Goal: Task Accomplishment & Management: Use online tool/utility

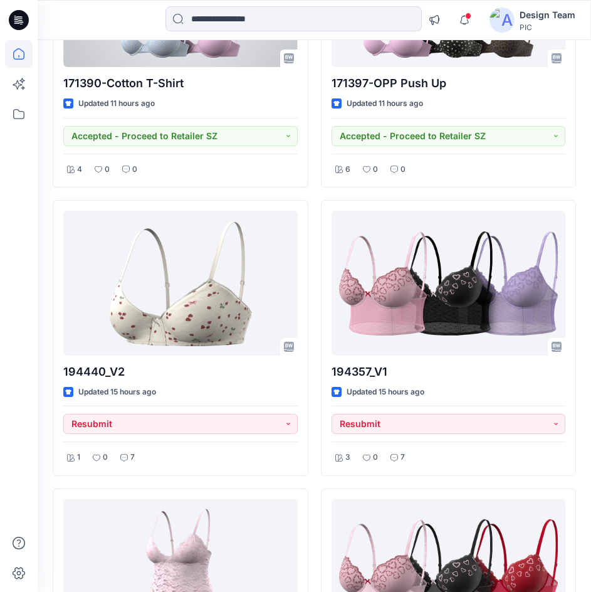
scroll to position [1254, 0]
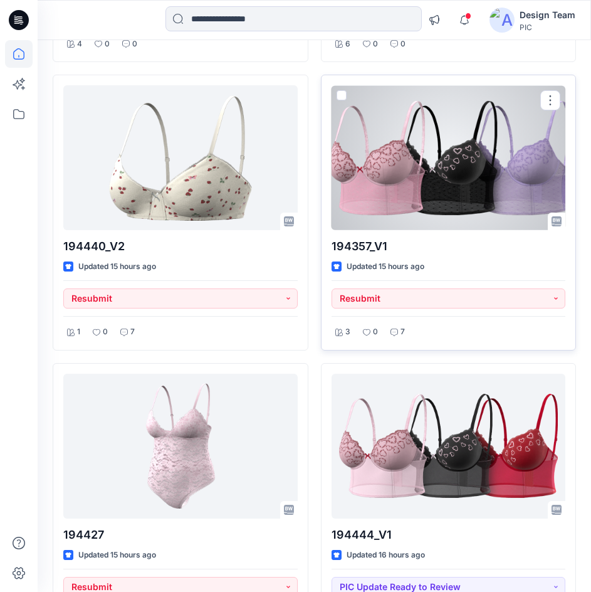
click at [363, 194] on div at bounding box center [449, 157] width 234 height 145
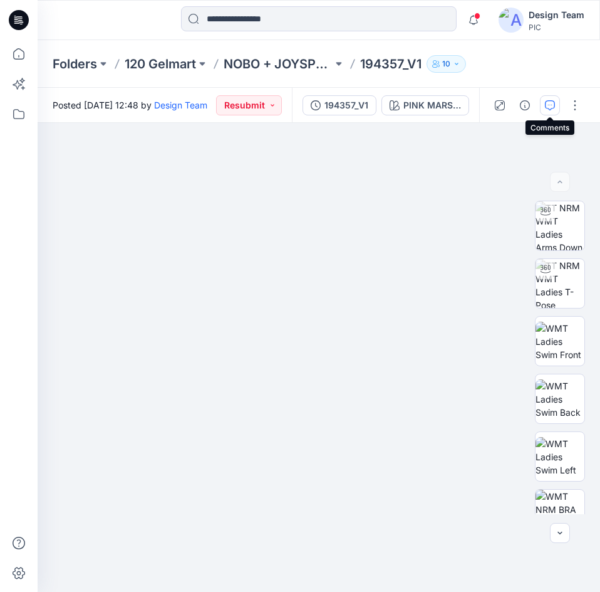
click at [547, 113] on button "button" at bounding box center [550, 105] width 20 height 20
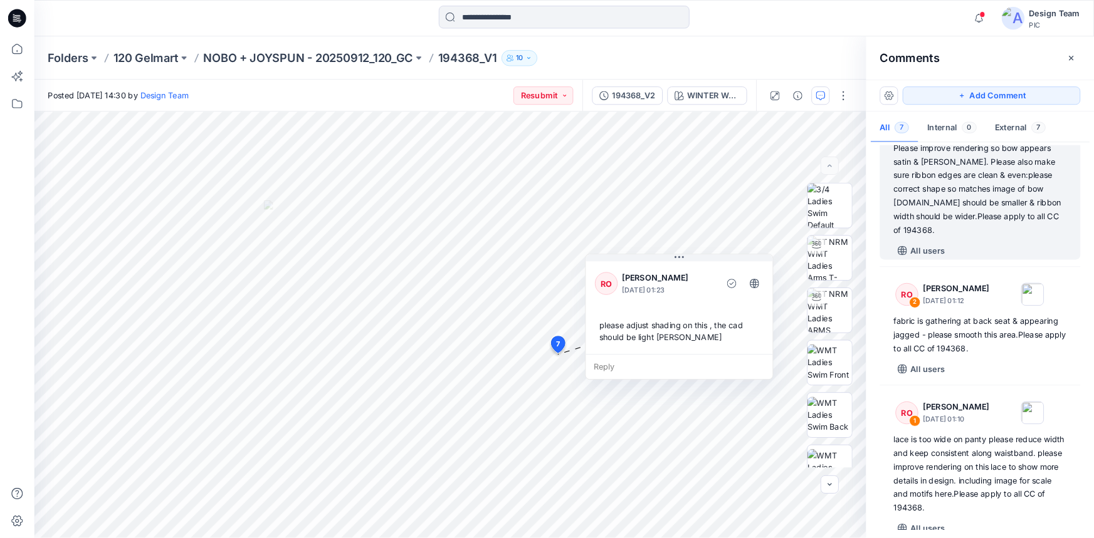
scroll to position [504, 0]
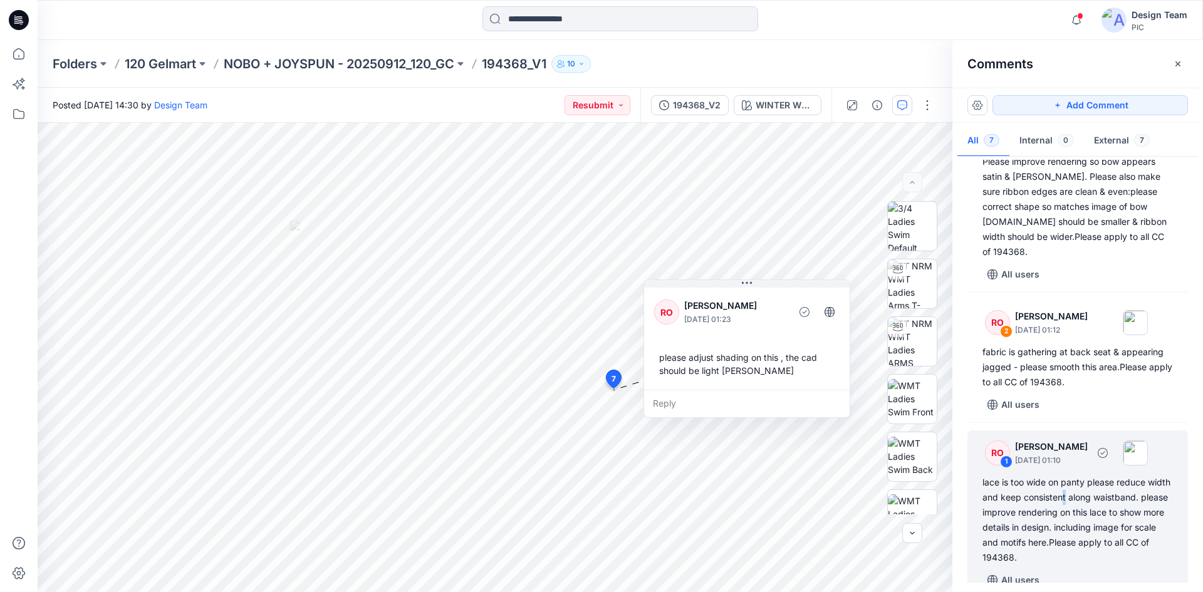
click at [1092, 486] on div "lace is too wide on panty please reduce width and keep consistent along waistba…" at bounding box center [1078, 520] width 191 height 90
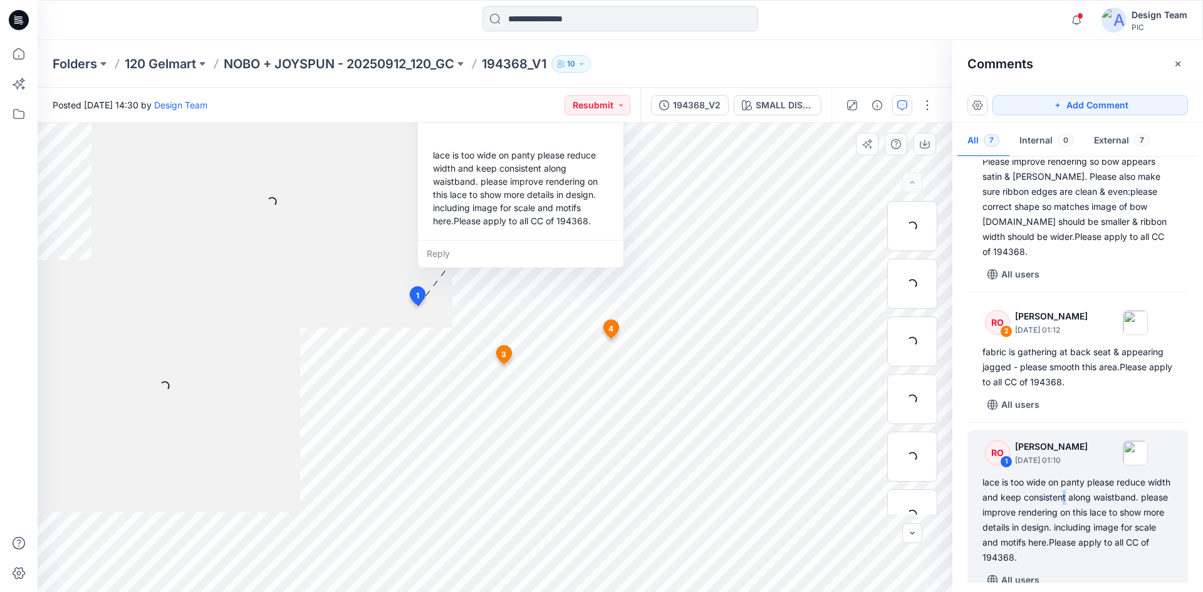
click at [317, 302] on div at bounding box center [272, 201] width 360 height 253
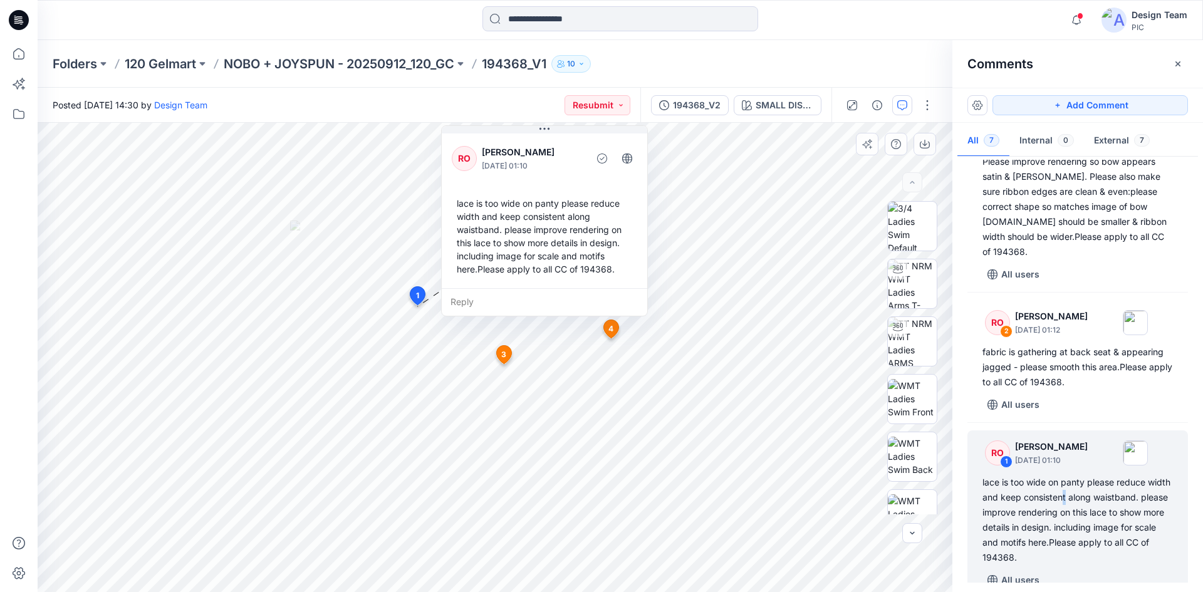
drag, startPoint x: 448, startPoint y: 243, endPoint x: 472, endPoint y: 246, distance: 23.9
click at [472, 246] on div "RO Raquel Ortiz October 03, 2025 01:10 lace is too wide on panty please reduce …" at bounding box center [544, 220] width 207 height 191
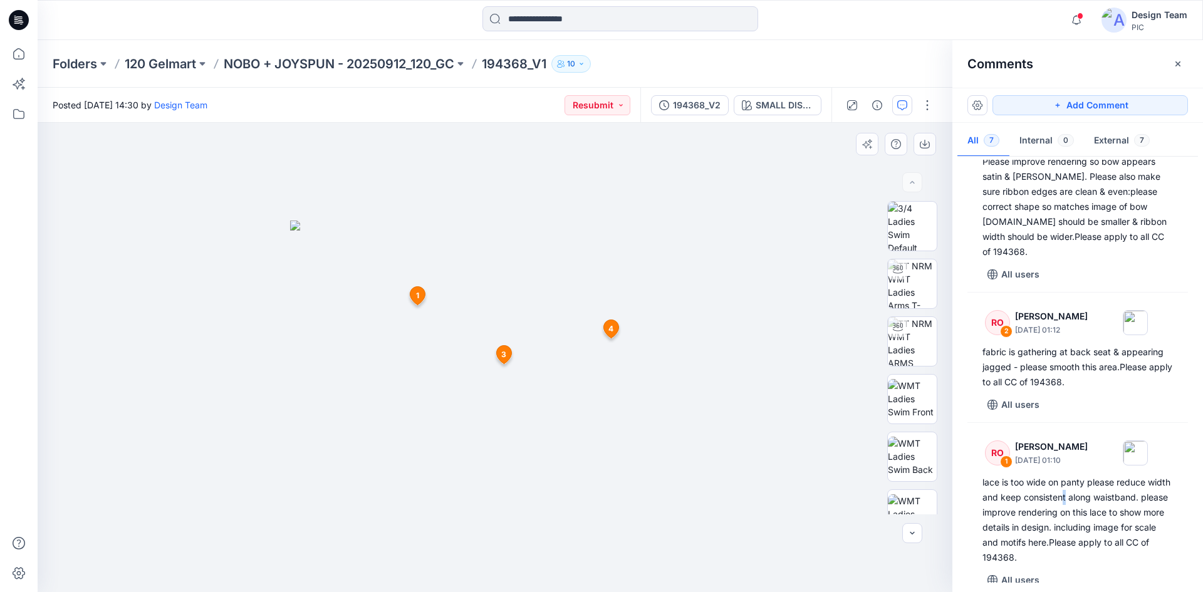
click at [211, 192] on div at bounding box center [495, 357] width 915 height 469
click at [416, 298] on span "1" at bounding box center [417, 295] width 3 height 11
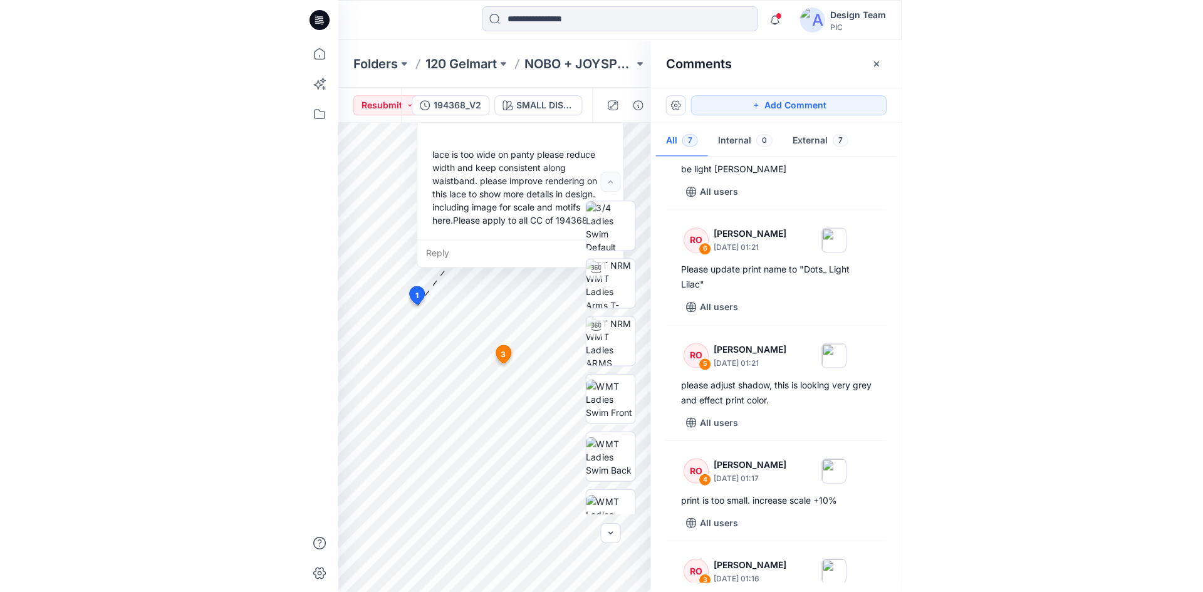
scroll to position [0, 0]
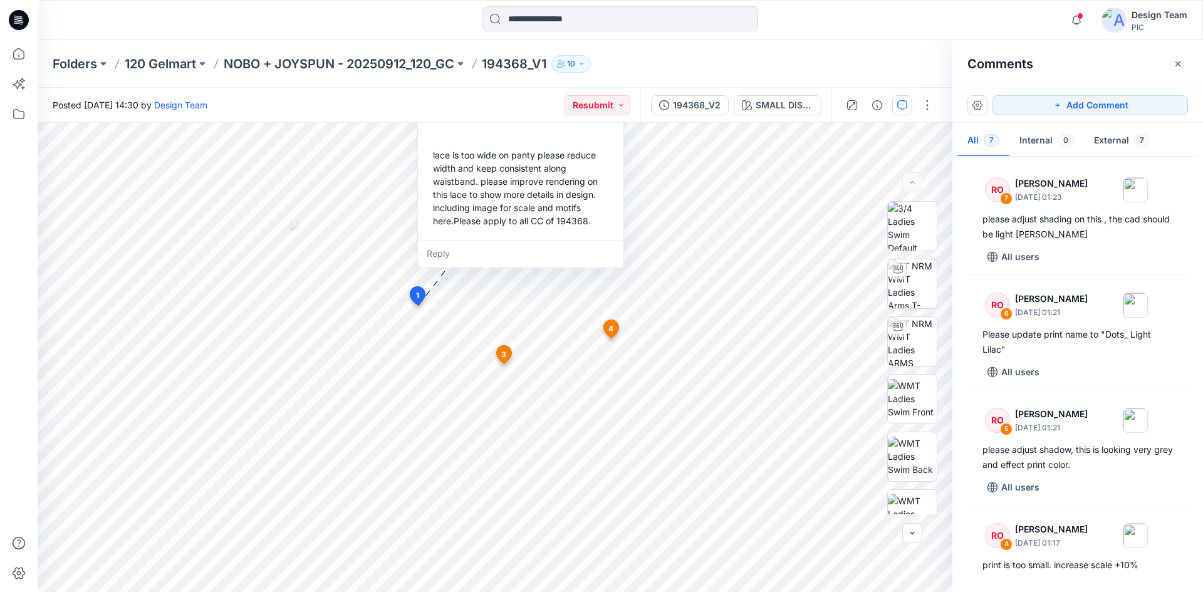
click at [683, 61] on div "Folders 120 Gelmart NOBO + JOYSPUN - 20250912_120_GC 194368_V1 10" at bounding box center [572, 64] width 1038 height 18
click at [694, 110] on div "194368_V2" at bounding box center [697, 105] width 48 height 14
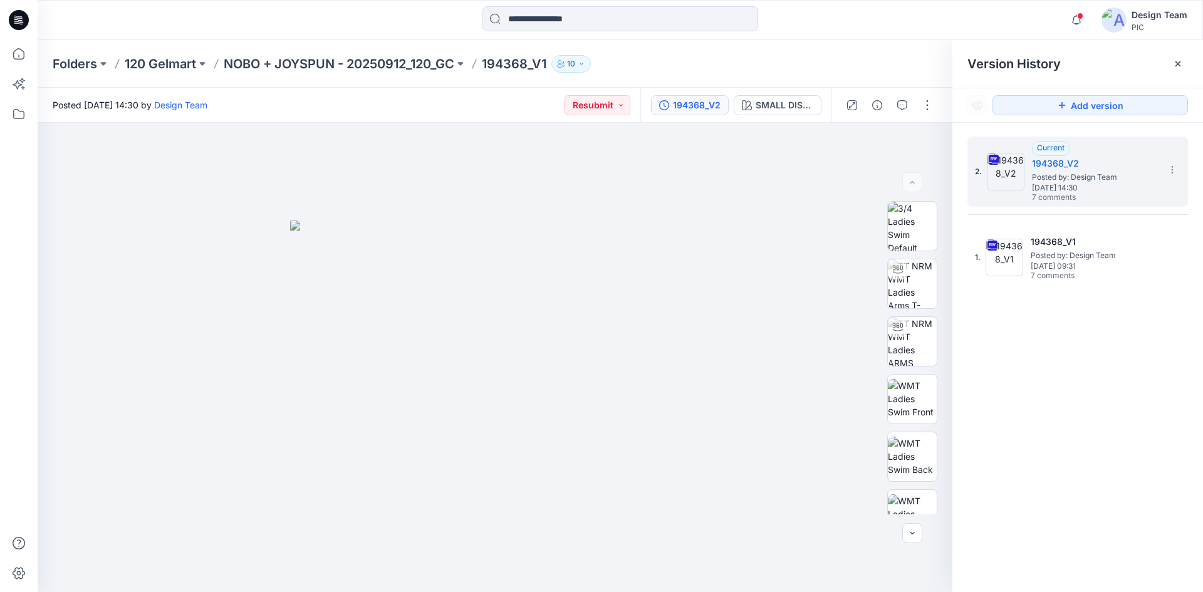
click at [1057, 356] on div "2. Current 194368_V2 Posted by: Design Team Thursday, October 02, 2025 14:30 7 …" at bounding box center [1078, 367] width 251 height 488
drag, startPoint x: 1054, startPoint y: 365, endPoint x: 1044, endPoint y: 360, distance: 10.7
click at [1047, 362] on div "2. Current 194368_V2 Posted by: Design Team Thursday, October 02, 2025 14:30 7 …" at bounding box center [1078, 367] width 251 height 488
click at [749, 111] on button "SMALL DISTY" at bounding box center [778, 105] width 88 height 20
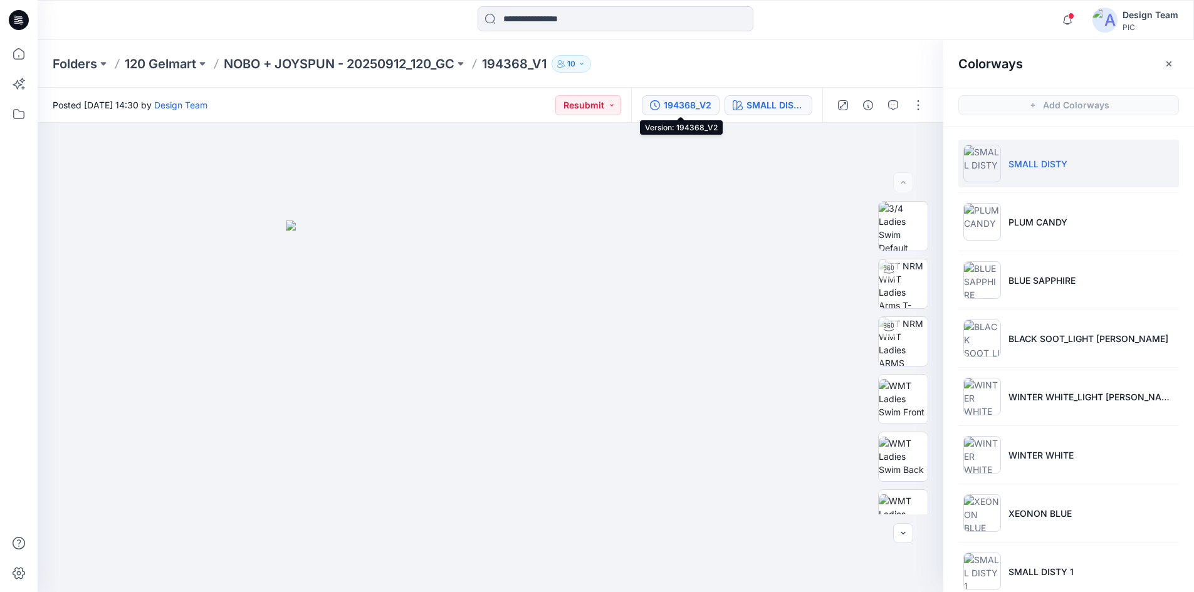
click at [667, 110] on div "194368_V2" at bounding box center [688, 105] width 48 height 14
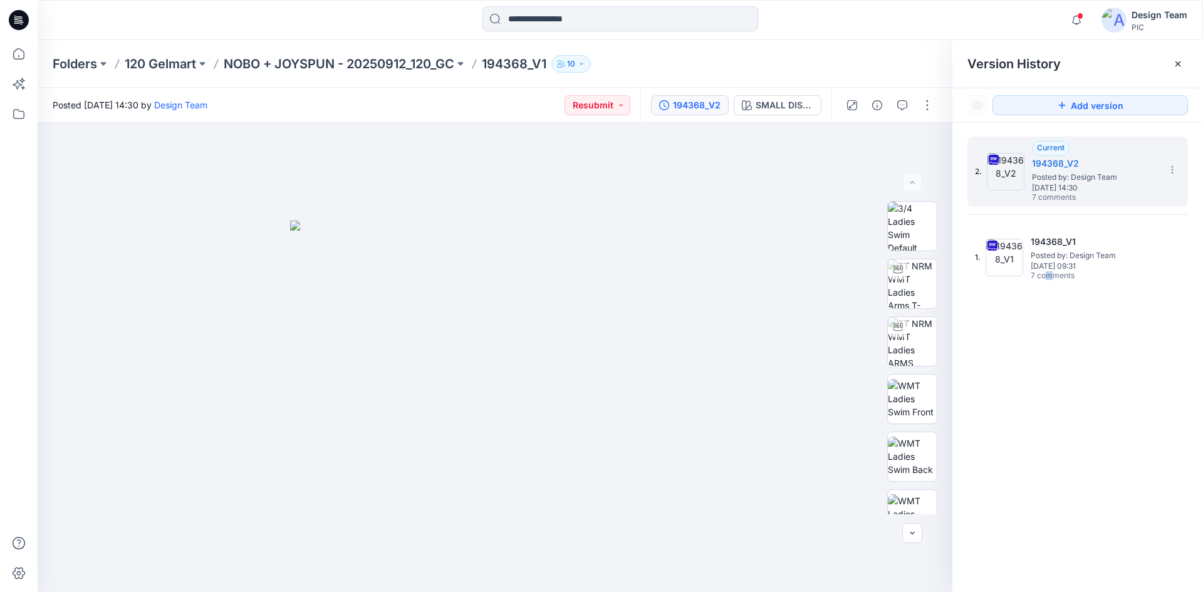
click at [1049, 328] on div "2. Current 194368_V2 Posted by: Design Team Thursday, October 02, 2025 14:30 7 …" at bounding box center [1078, 367] width 251 height 488
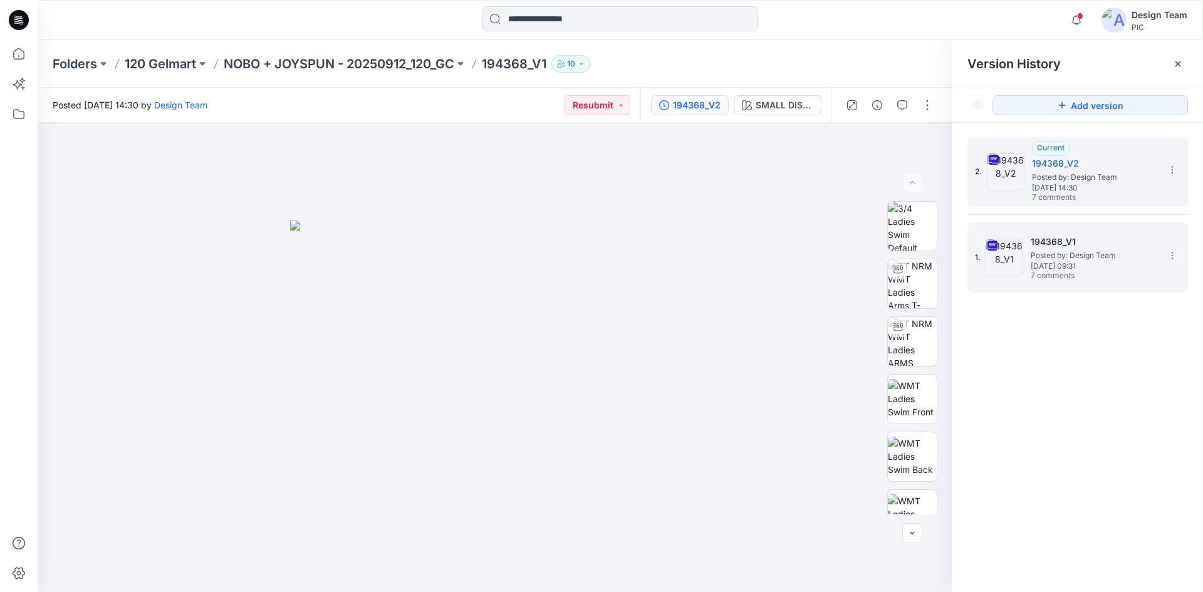
click at [1094, 267] on span "Saturday, September 27, 2025 09:31" at bounding box center [1093, 266] width 125 height 9
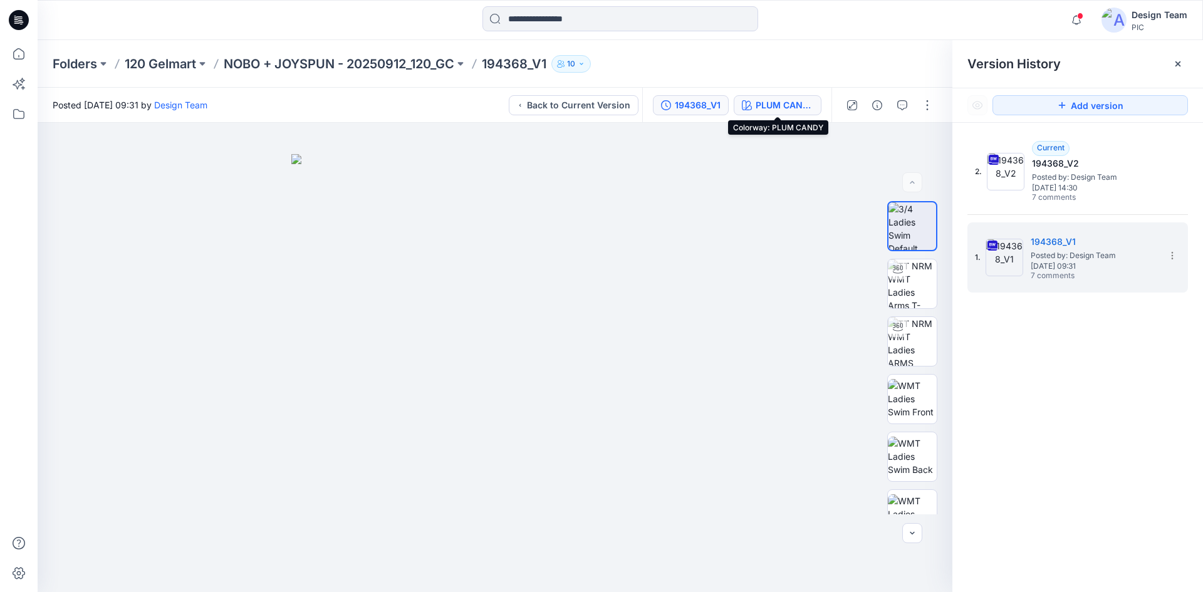
click at [754, 102] on button "PLUM CANDY" at bounding box center [778, 105] width 88 height 20
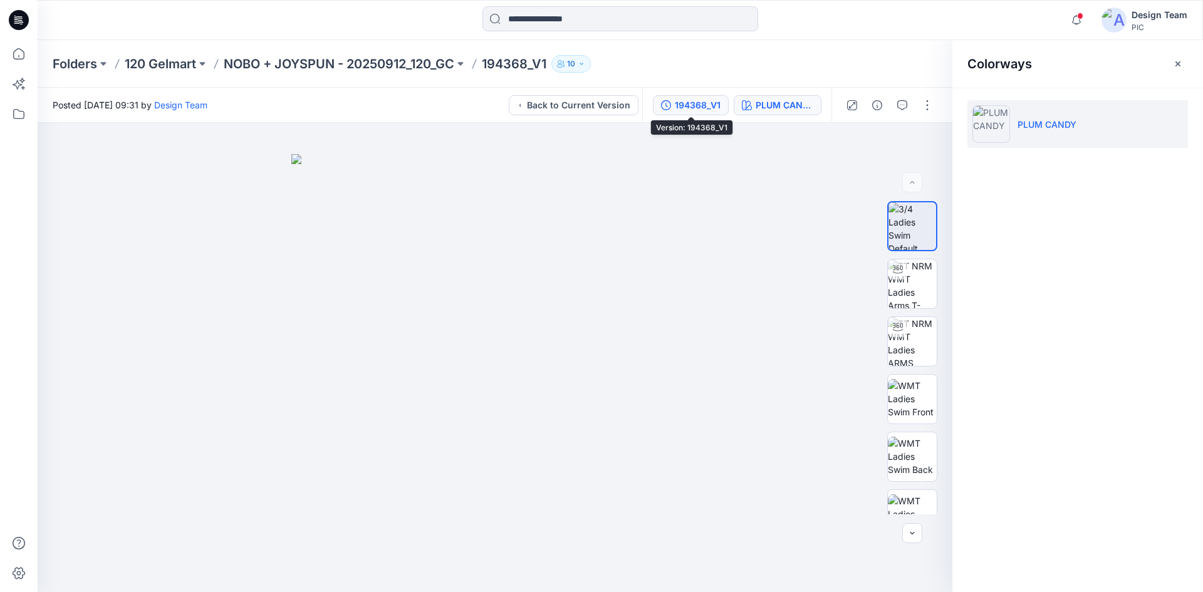
click at [661, 108] on icon "button" at bounding box center [666, 105] width 10 height 10
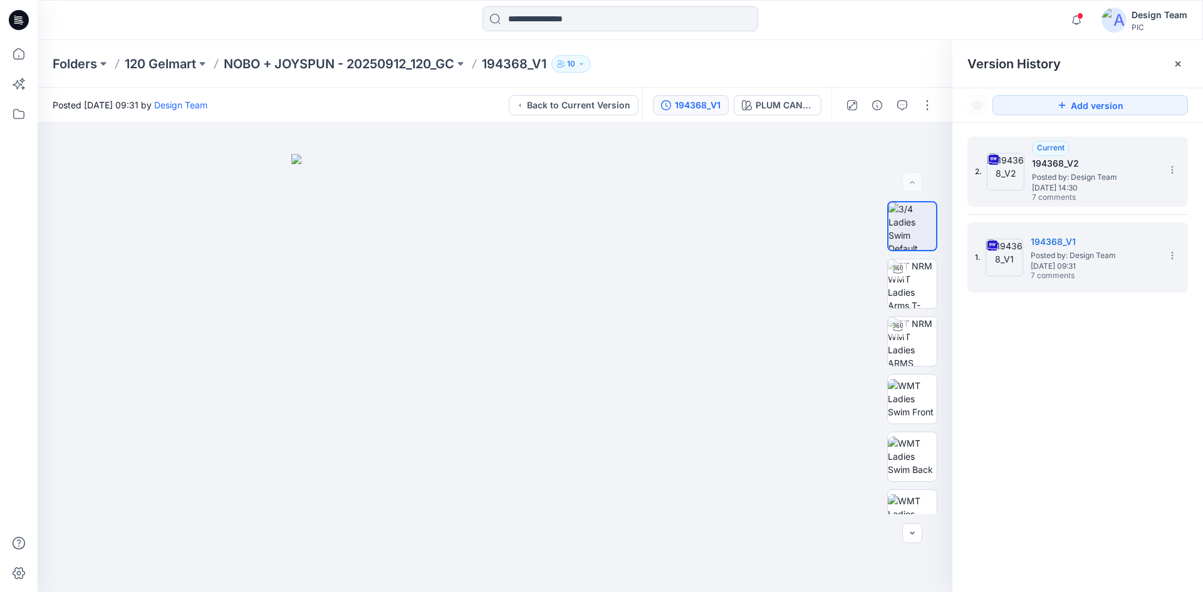
click at [1046, 182] on span "Posted by: Design Team" at bounding box center [1094, 177] width 125 height 13
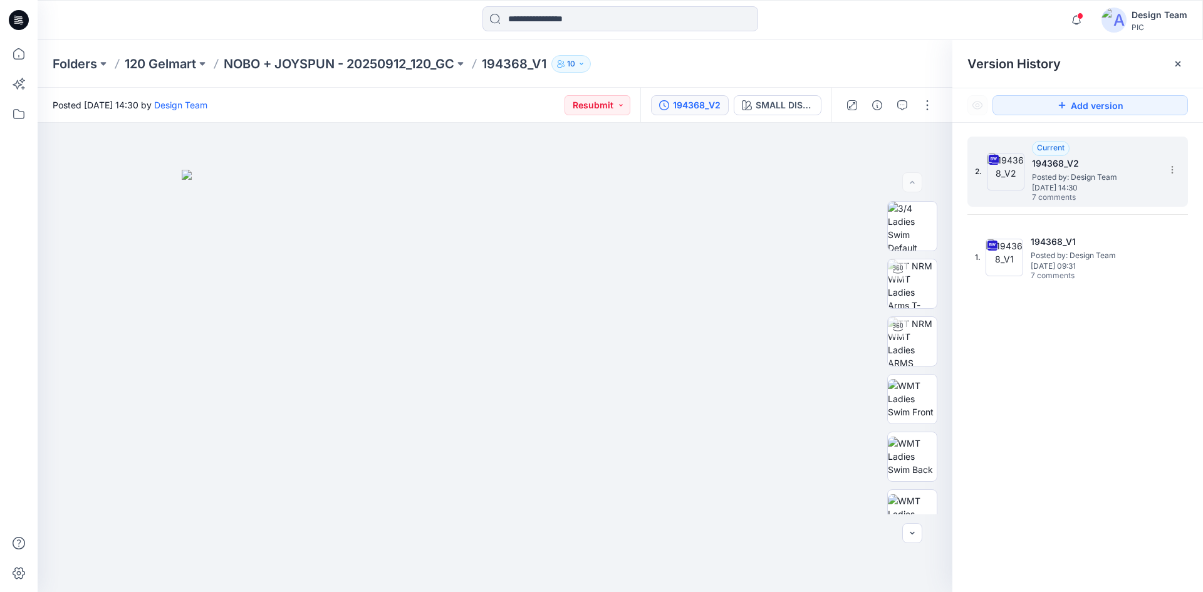
click at [1065, 199] on span "7 comments" at bounding box center [1076, 198] width 88 height 10
click at [1171, 173] on icon at bounding box center [1173, 170] width 10 height 10
click at [1057, 337] on div "2. Current 194368_V2 Posted by: Design Team Thursday, October 02, 2025 14:30 7 …" at bounding box center [1078, 367] width 251 height 488
click at [1176, 164] on section at bounding box center [1172, 169] width 20 height 20
click at [1138, 189] on span "Download Source BW File" at bounding box center [1109, 194] width 105 height 15
